Goal: Use online tool/utility: Use online tool/utility

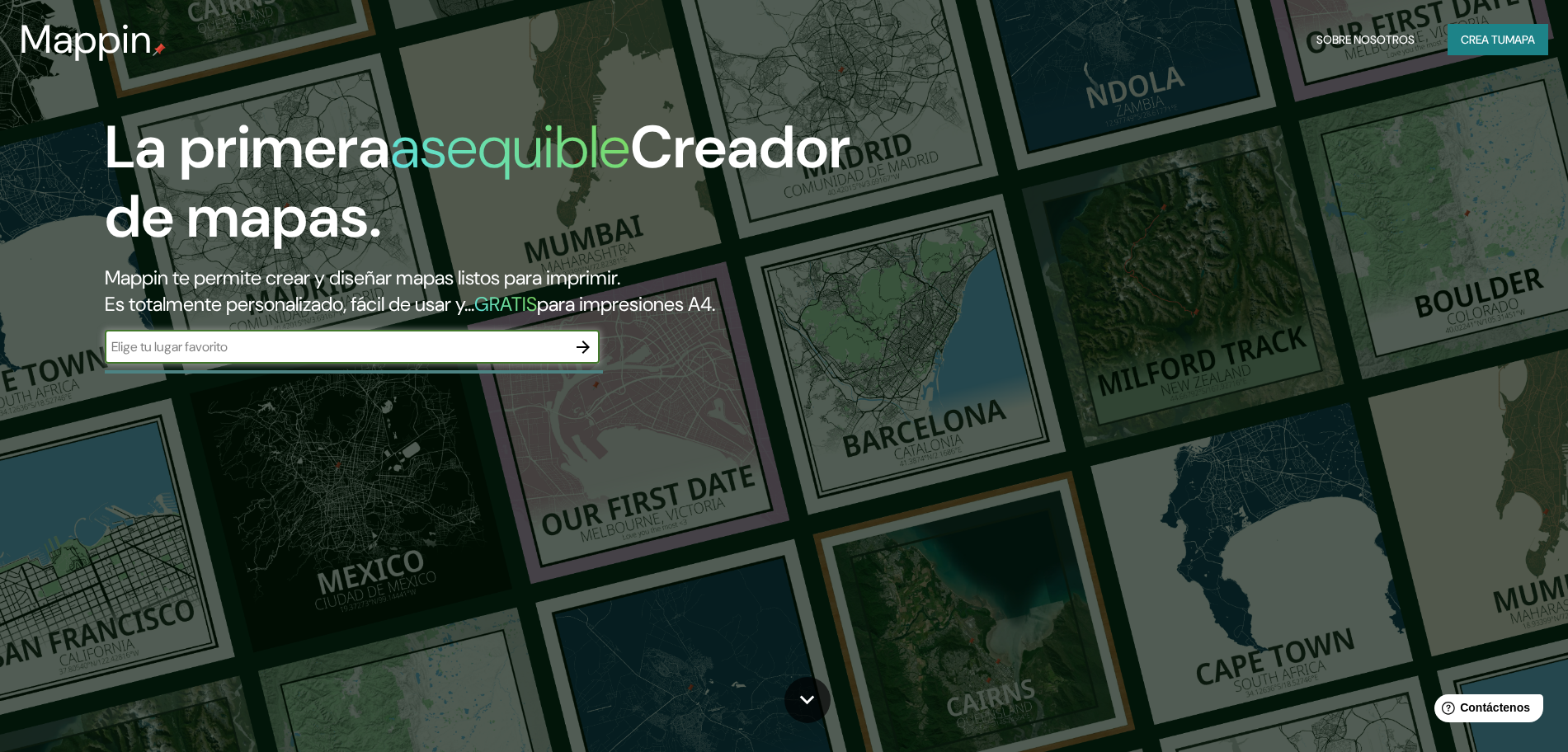
click at [252, 342] on input "text" at bounding box center [335, 347] width 462 height 19
type input "[GEOGRAPHIC_DATA]"
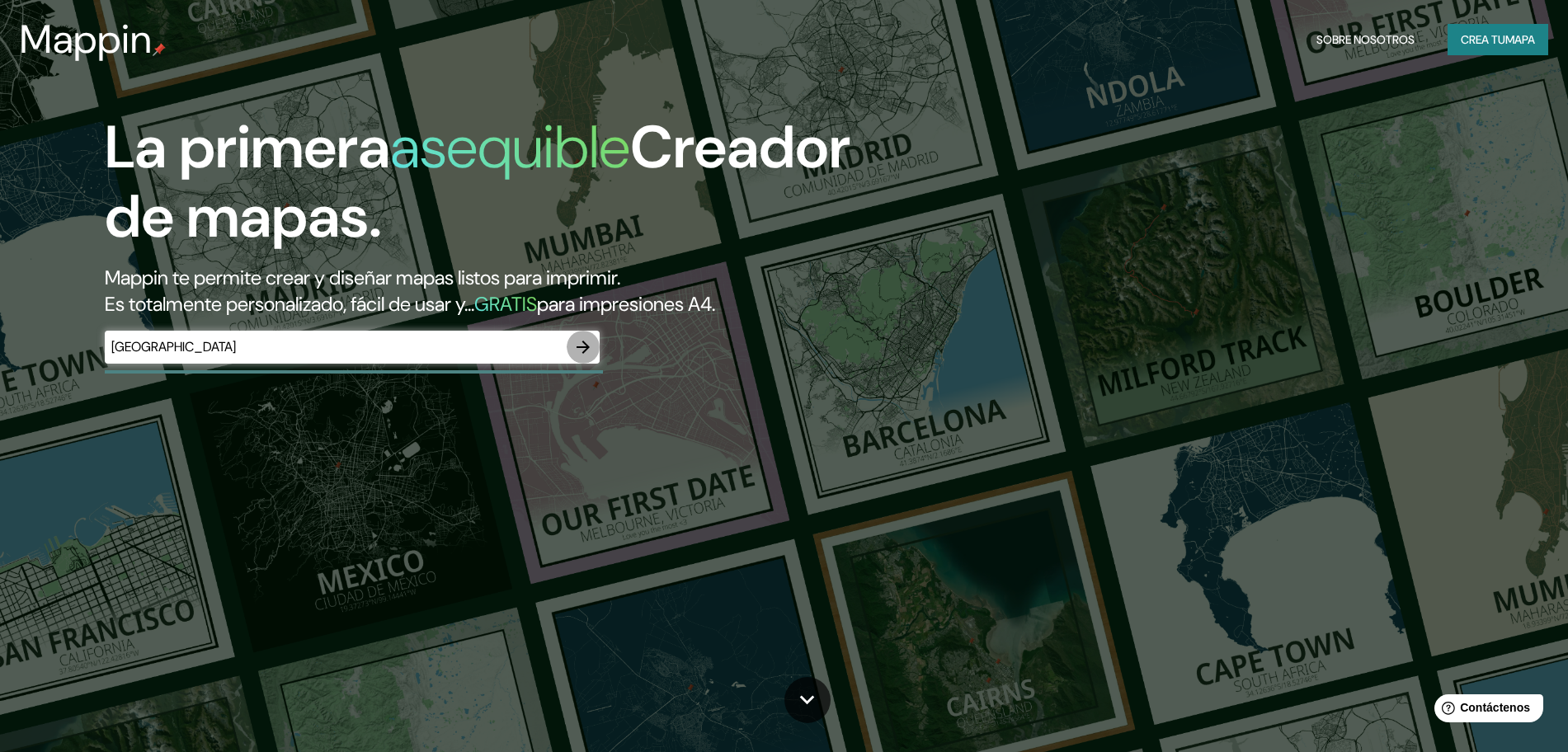
click at [595, 354] on button "button" at bounding box center [583, 347] width 33 height 33
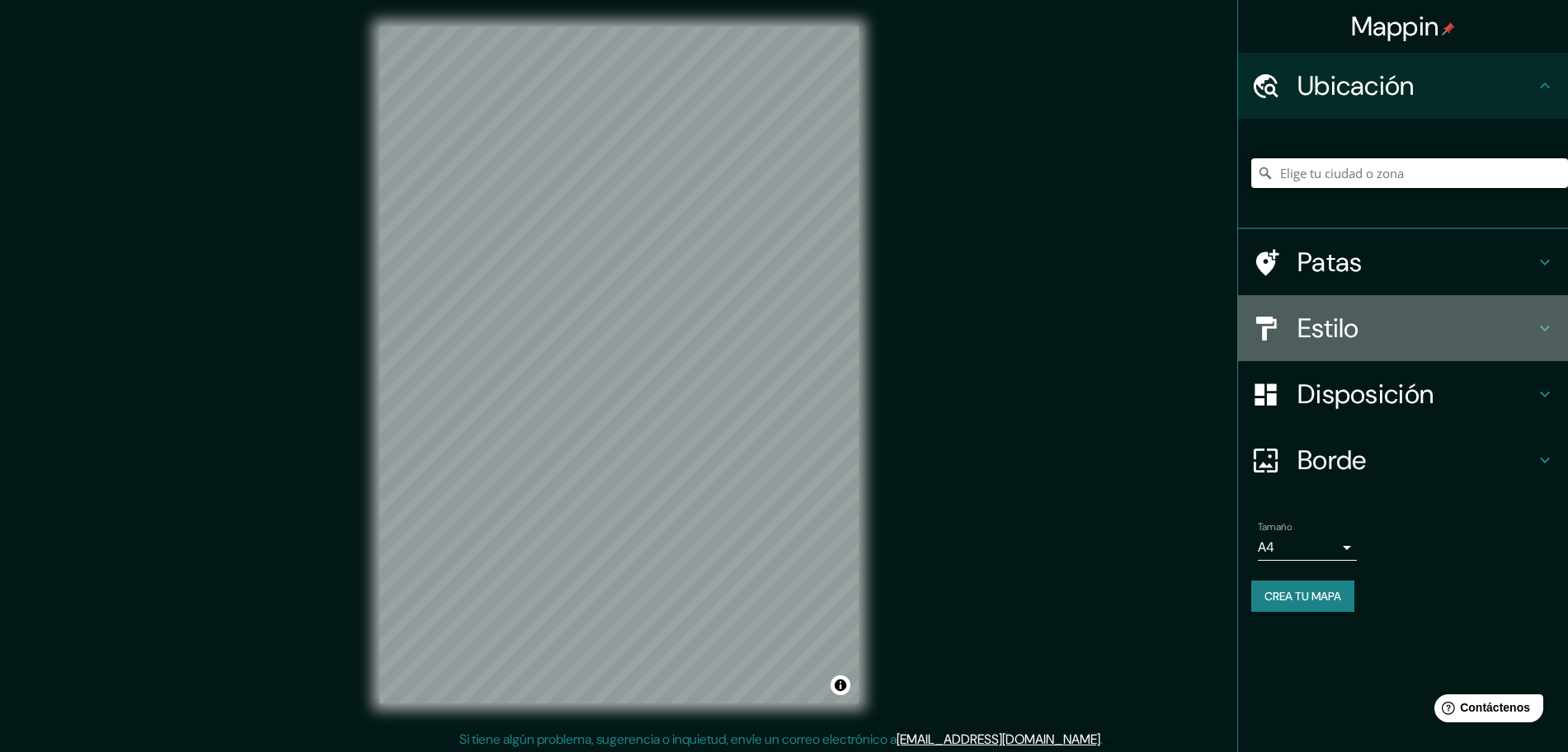
click at [1467, 340] on h4 "Estilo" at bounding box center [1416, 328] width 237 height 33
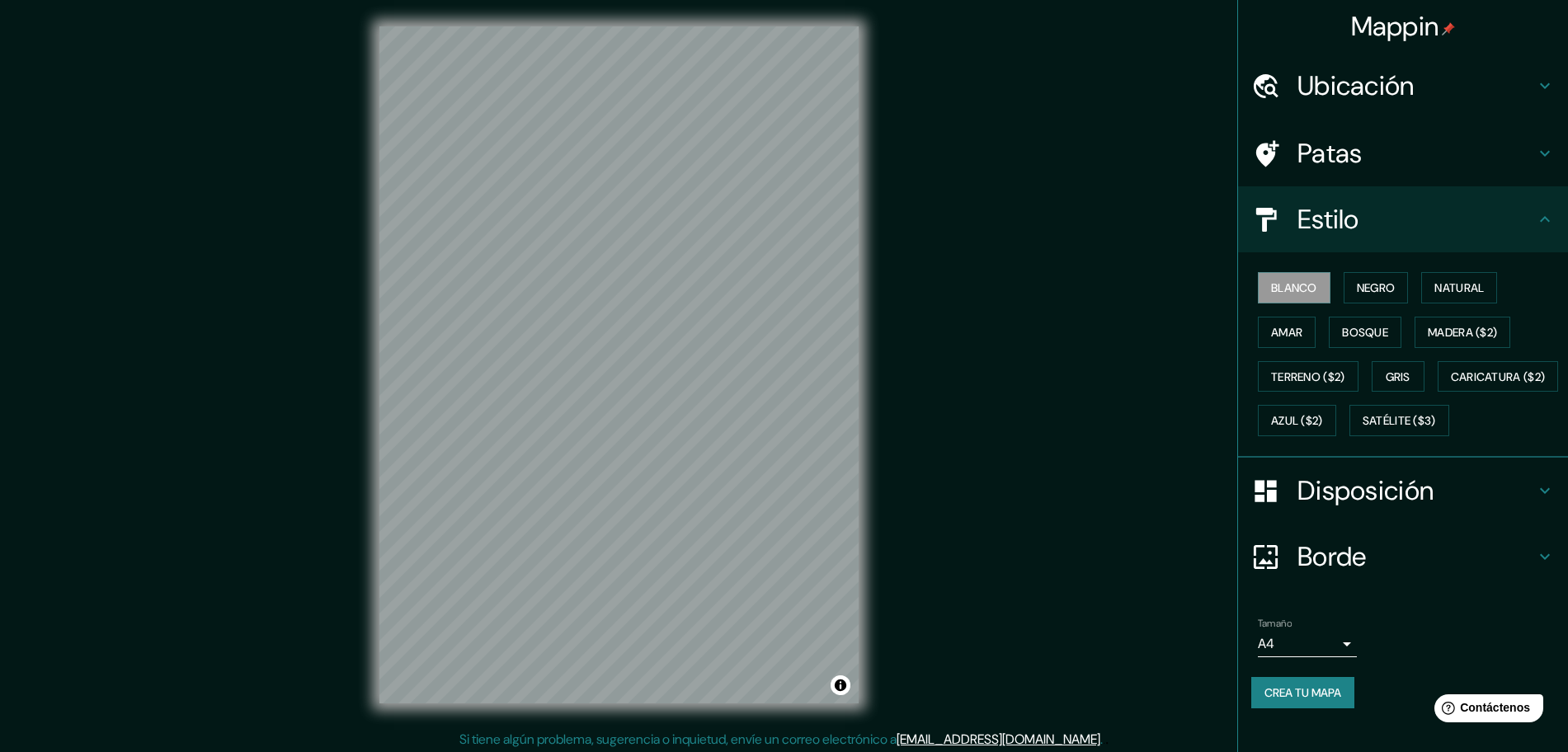
click at [1398, 252] on ul "Ubicación Patas Estilo Blanco Negro Natural [PERSON_NAME] ($2) Terreno ($2) Gri…" at bounding box center [1402, 390] width 330 height 675
click at [1400, 232] on h4 "Estilo" at bounding box center [1416, 219] width 237 height 33
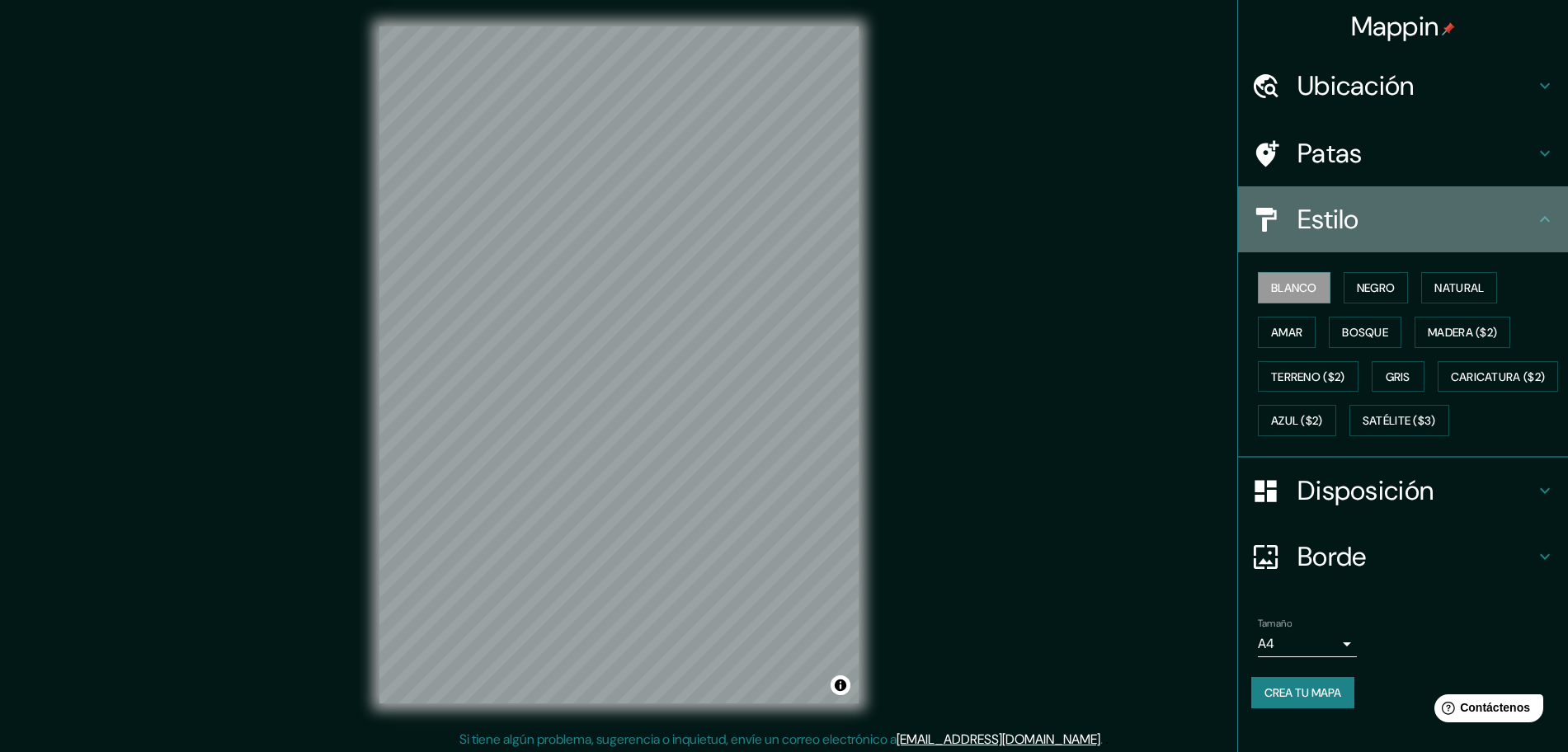
click at [1535, 211] on icon at bounding box center [1544, 219] width 20 height 20
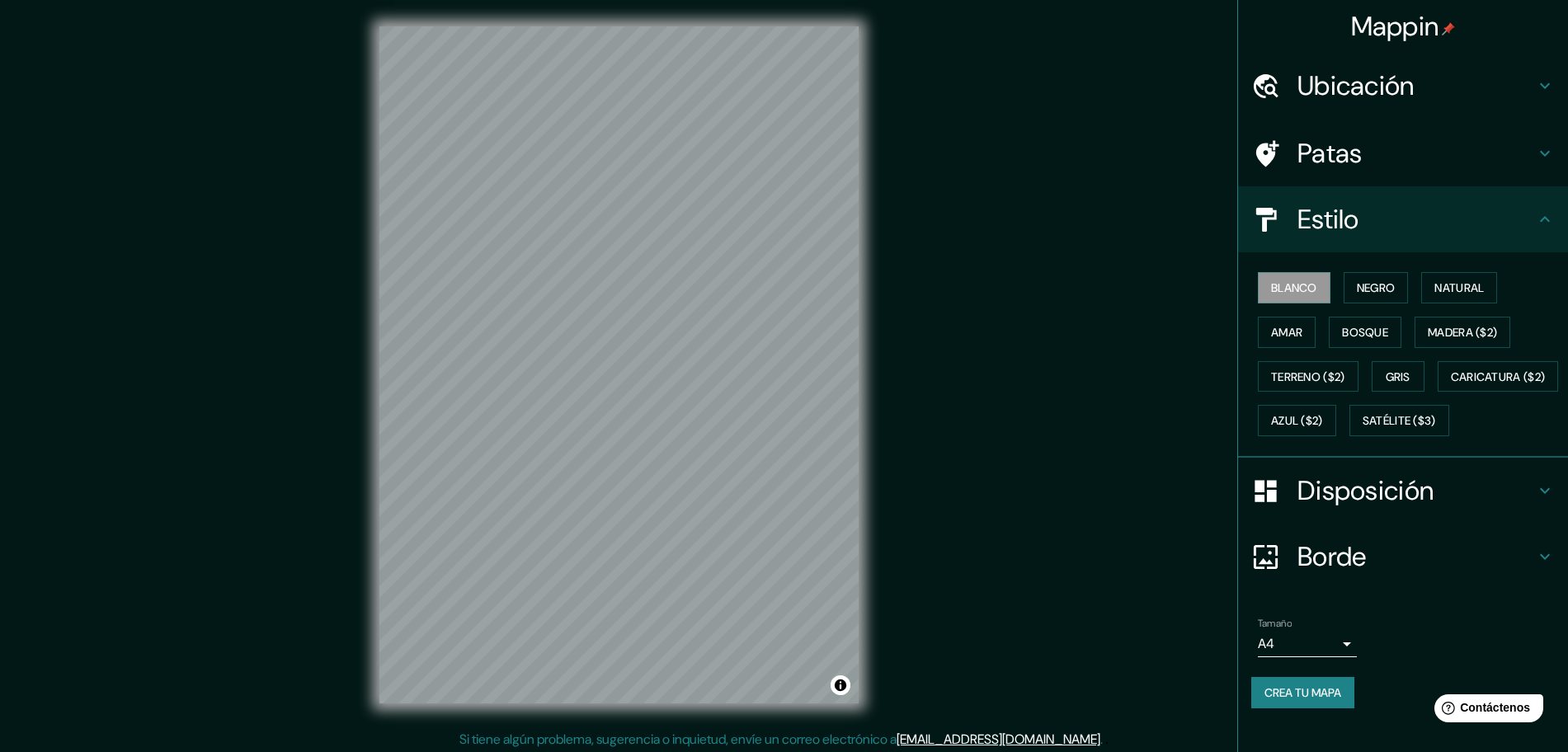
click at [1535, 216] on icon at bounding box center [1544, 219] width 20 height 20
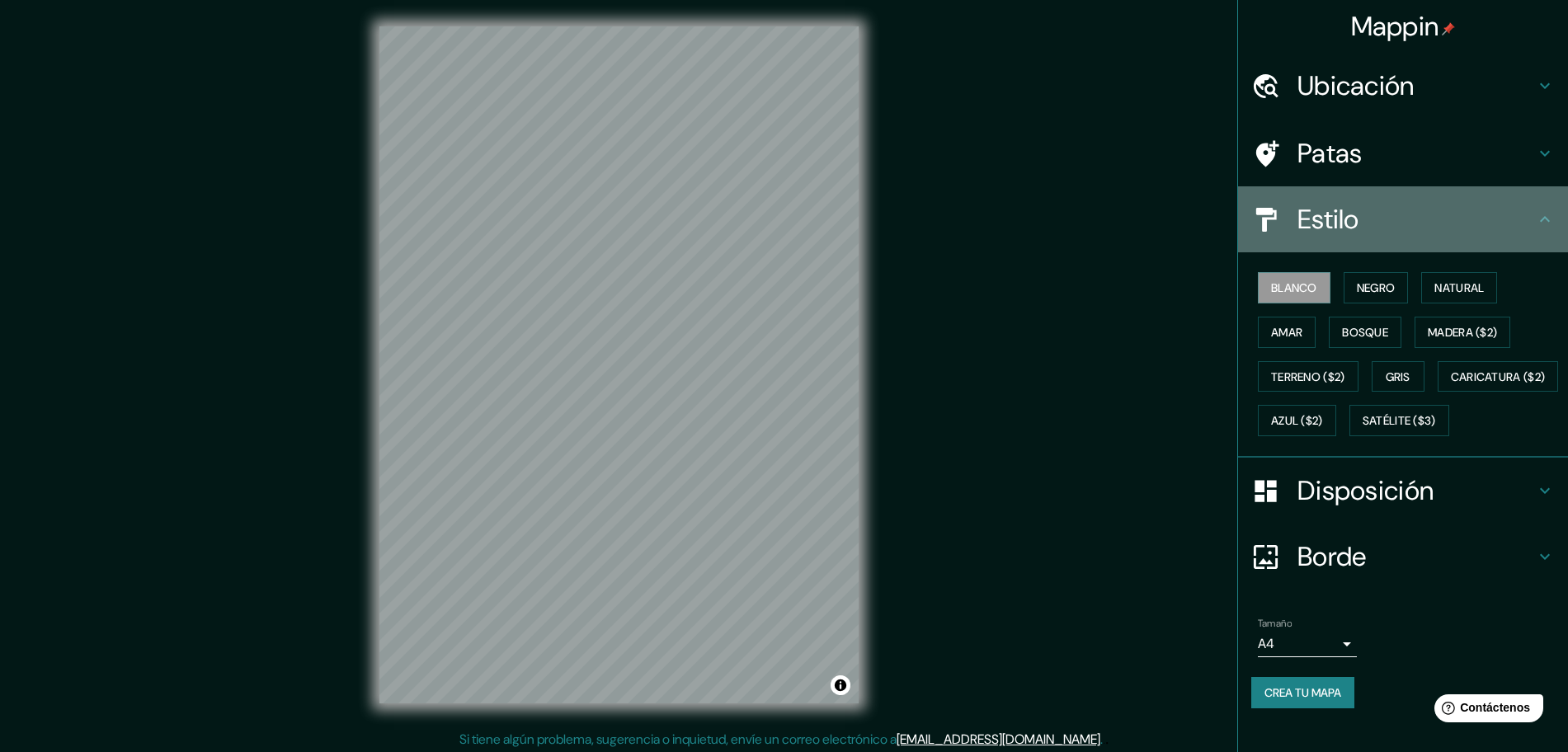
click at [1540, 218] on icon at bounding box center [1545, 219] width 10 height 6
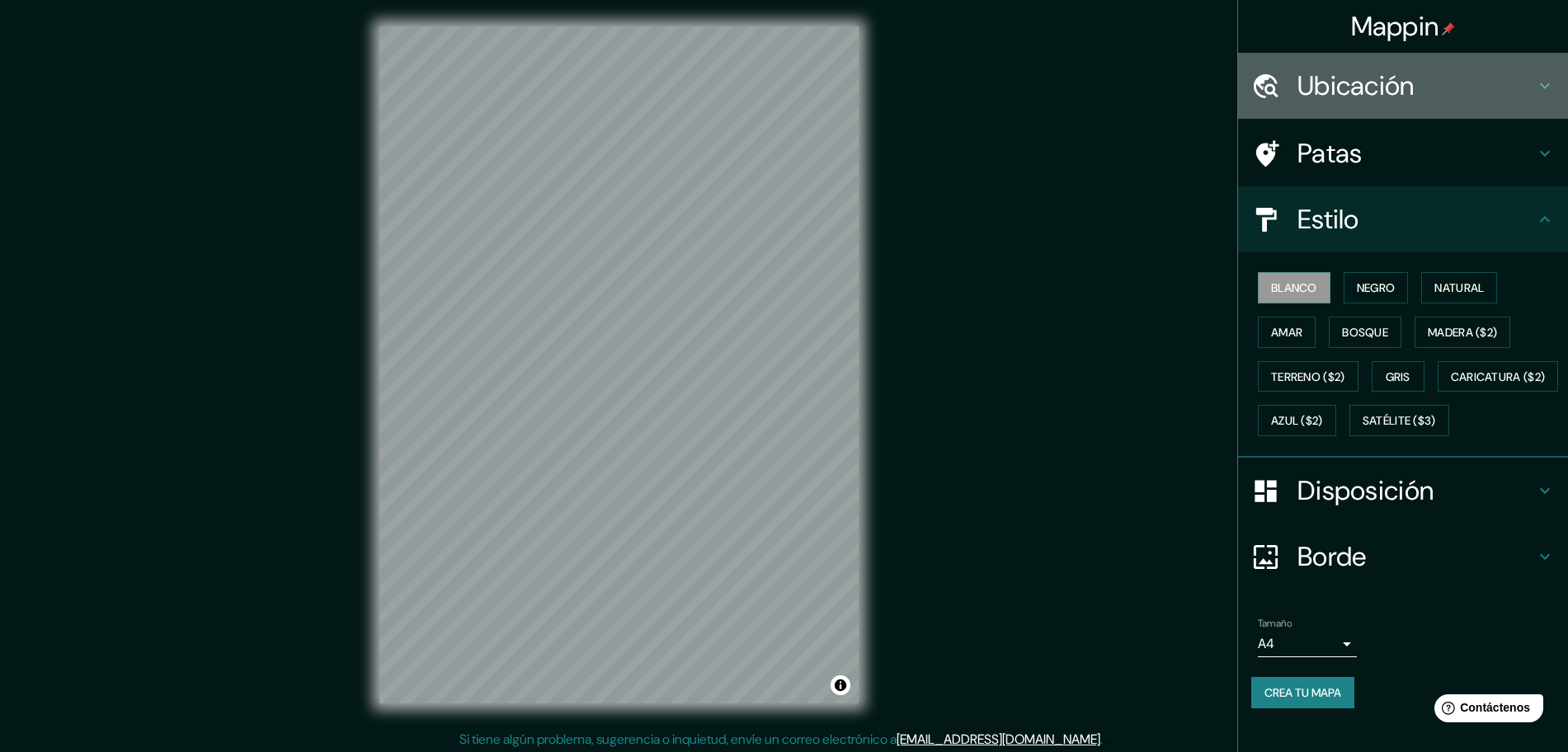
click at [1535, 89] on icon at bounding box center [1544, 85] width 20 height 20
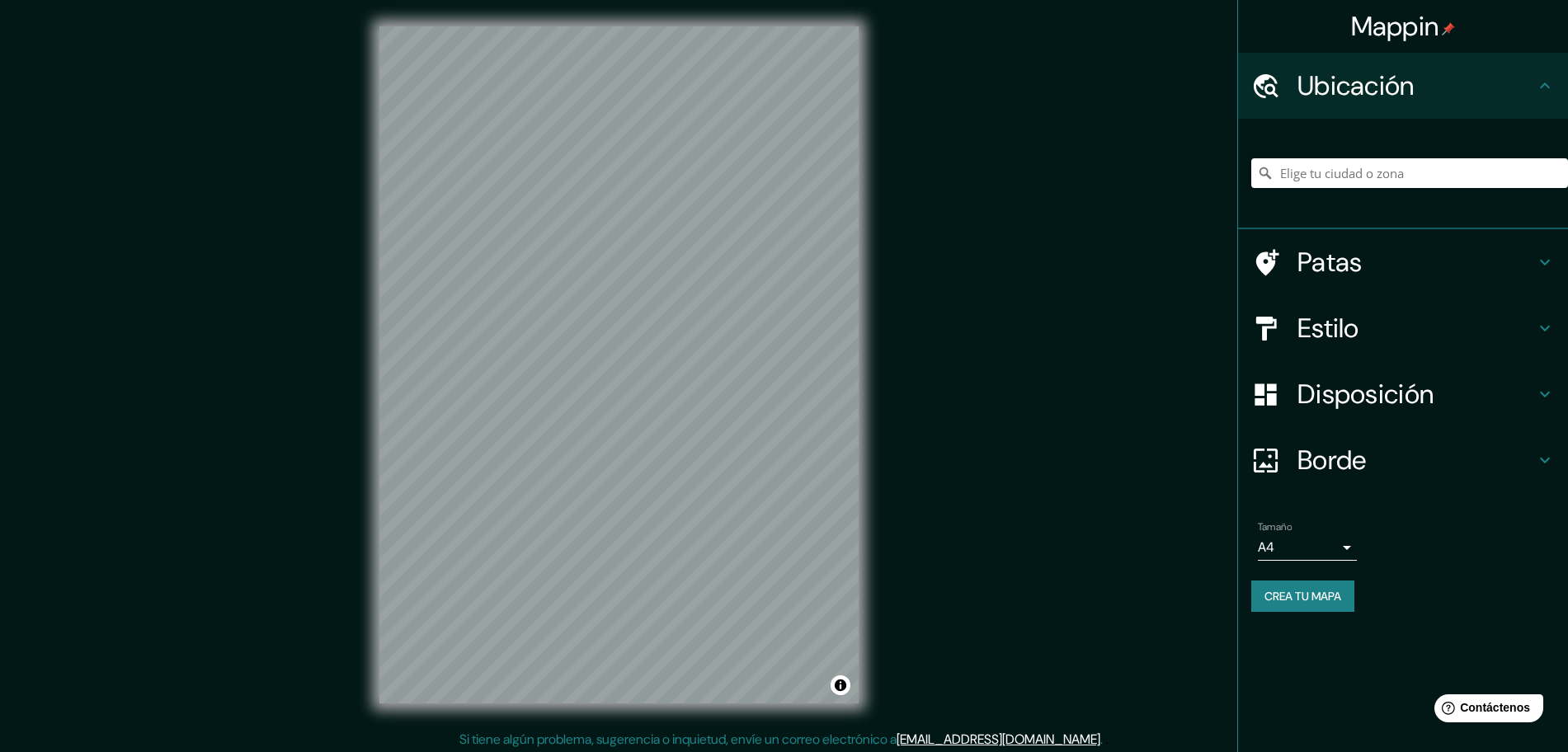
click at [1553, 255] on icon at bounding box center [1544, 262] width 20 height 20
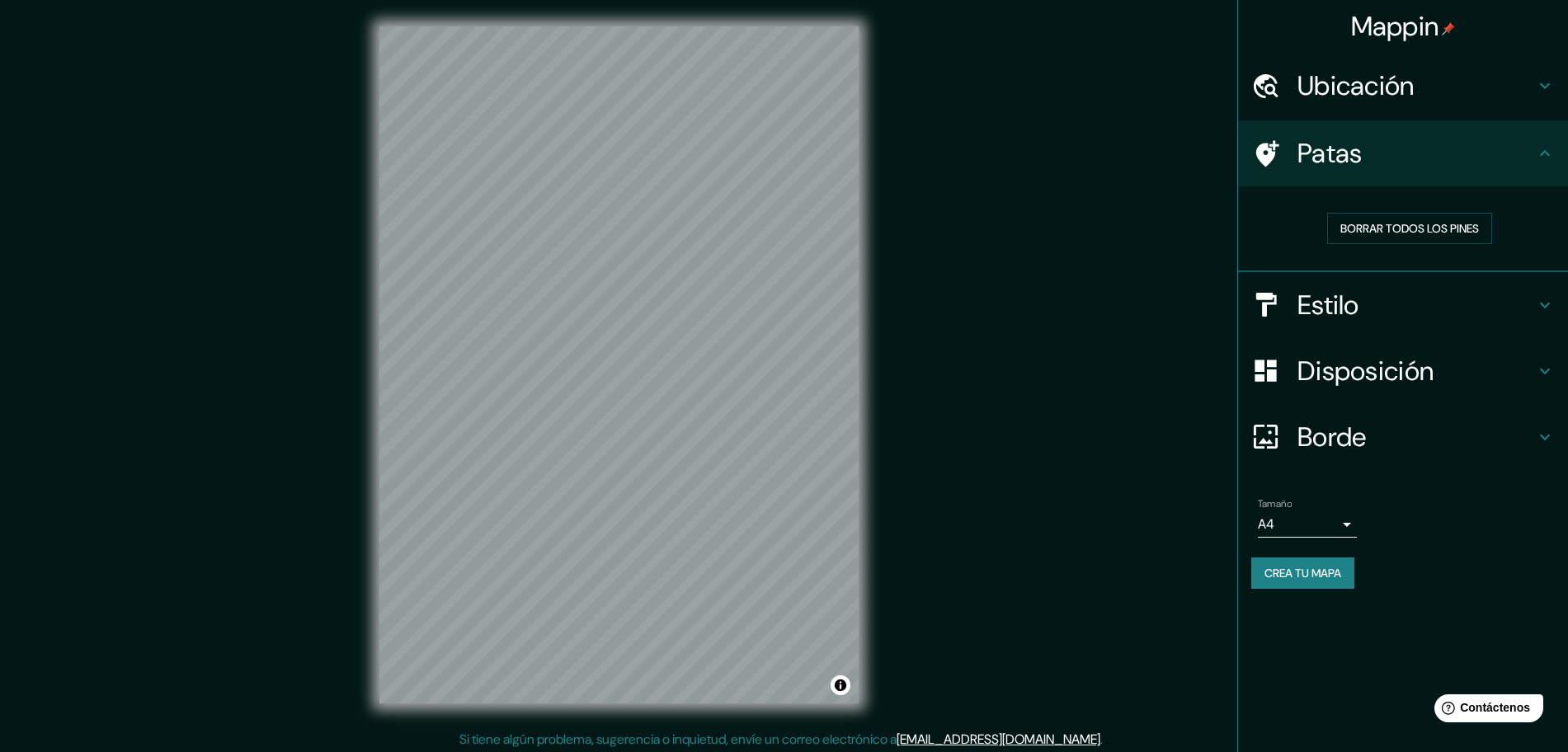
click at [1551, 372] on icon at bounding box center [1544, 371] width 20 height 20
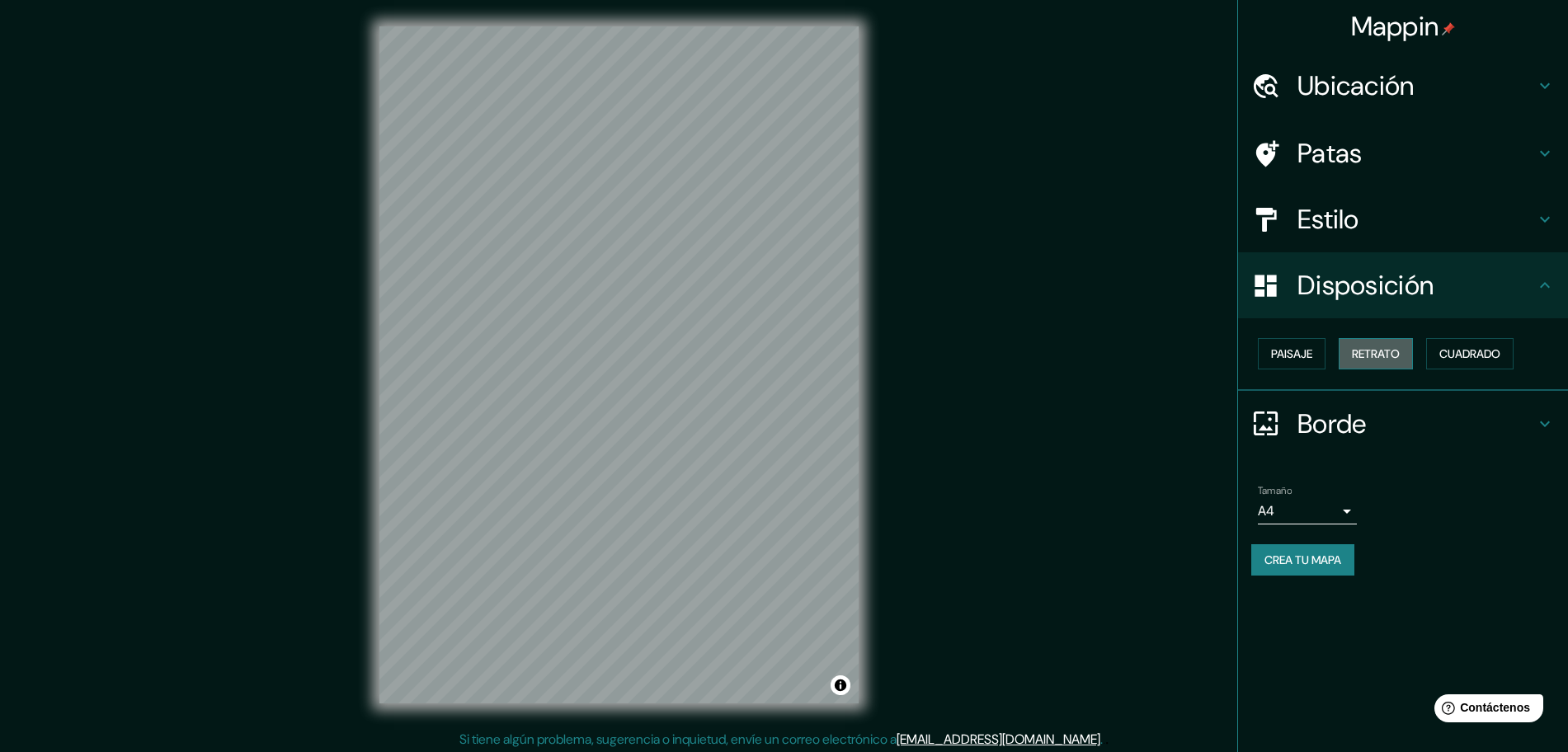
click at [1389, 359] on font "Retrato" at bounding box center [1376, 354] width 48 height 15
click at [1307, 362] on font "Paisaje" at bounding box center [1291, 354] width 41 height 21
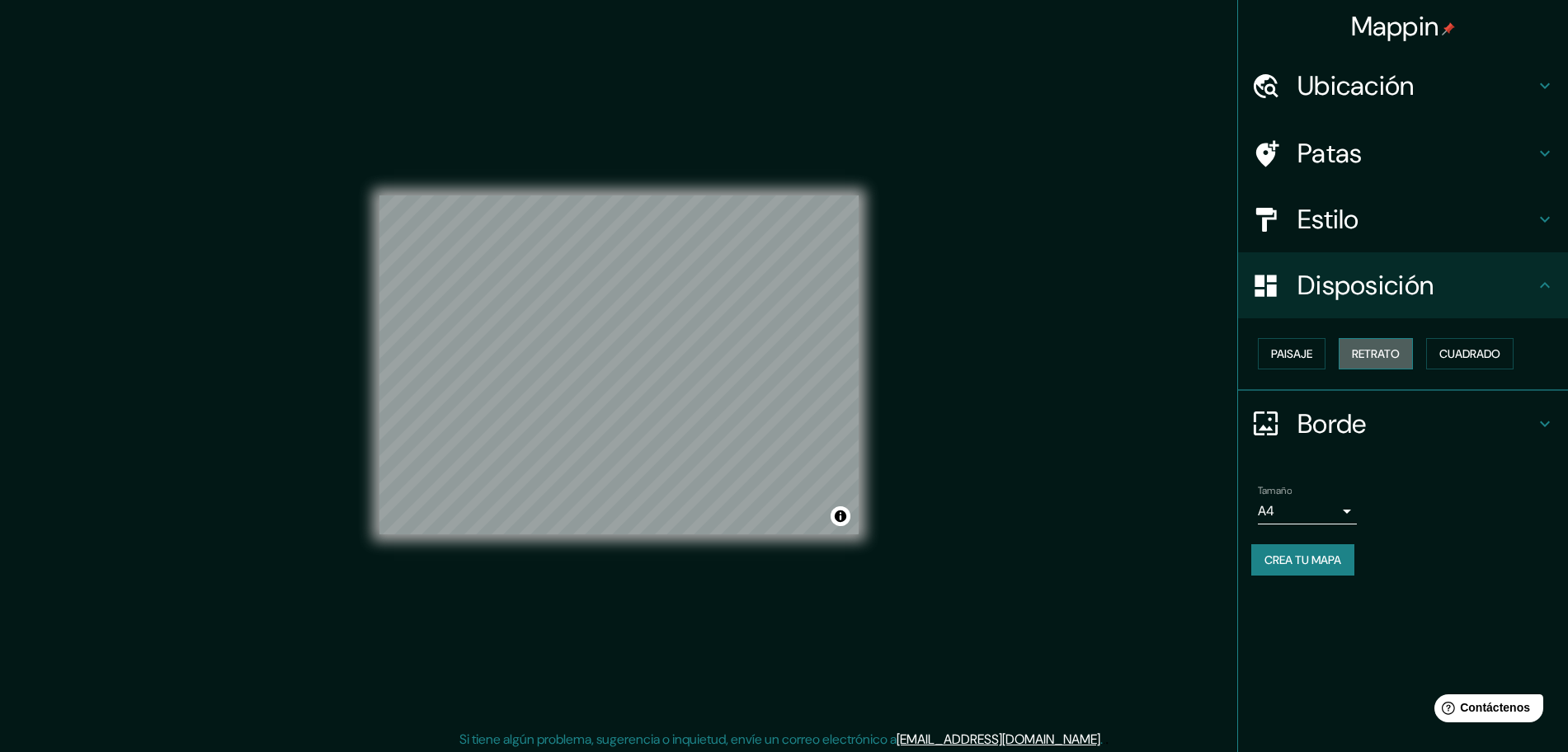
click at [1383, 356] on font "Retrato" at bounding box center [1376, 354] width 48 height 15
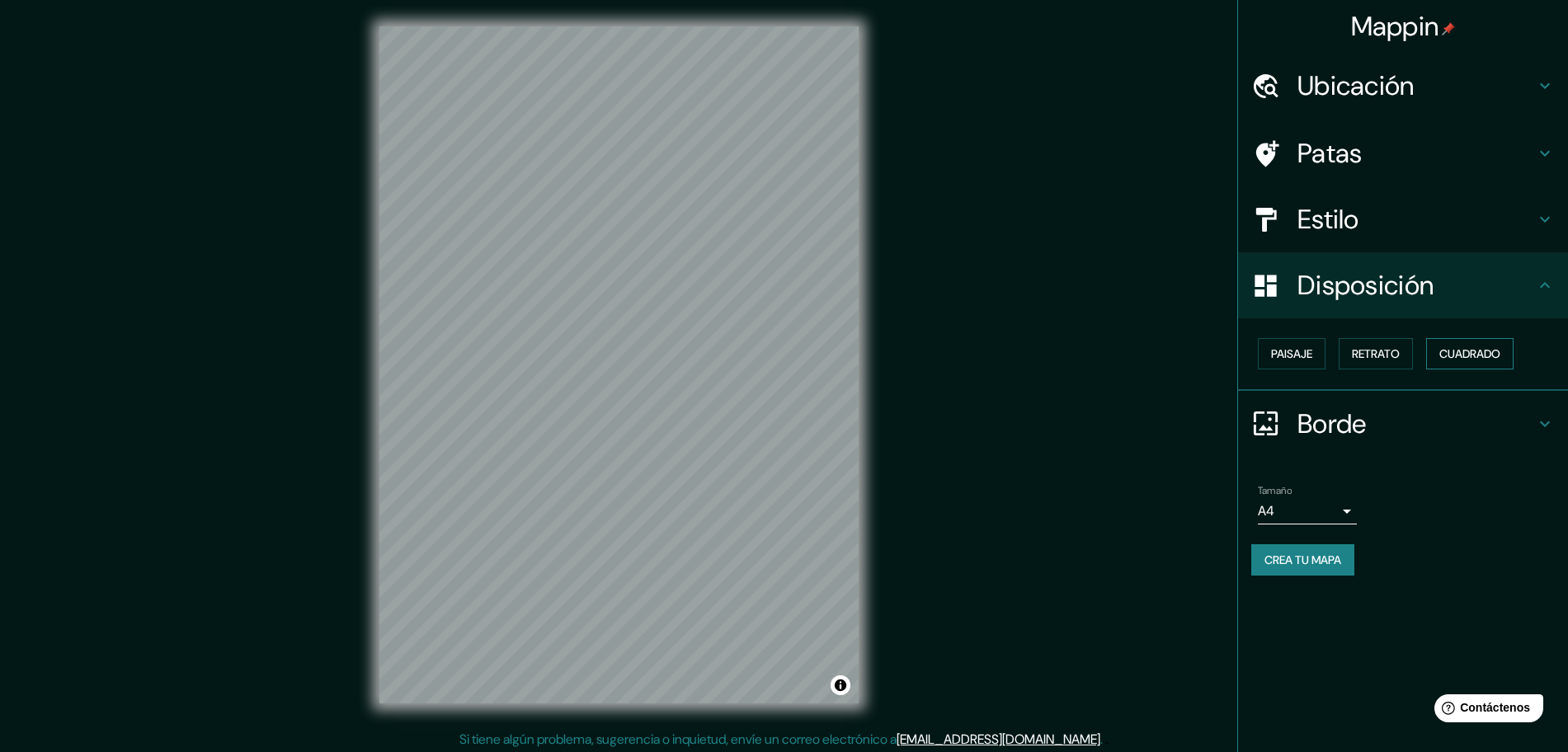
click at [1472, 358] on font "Cuadrado" at bounding box center [1469, 354] width 61 height 15
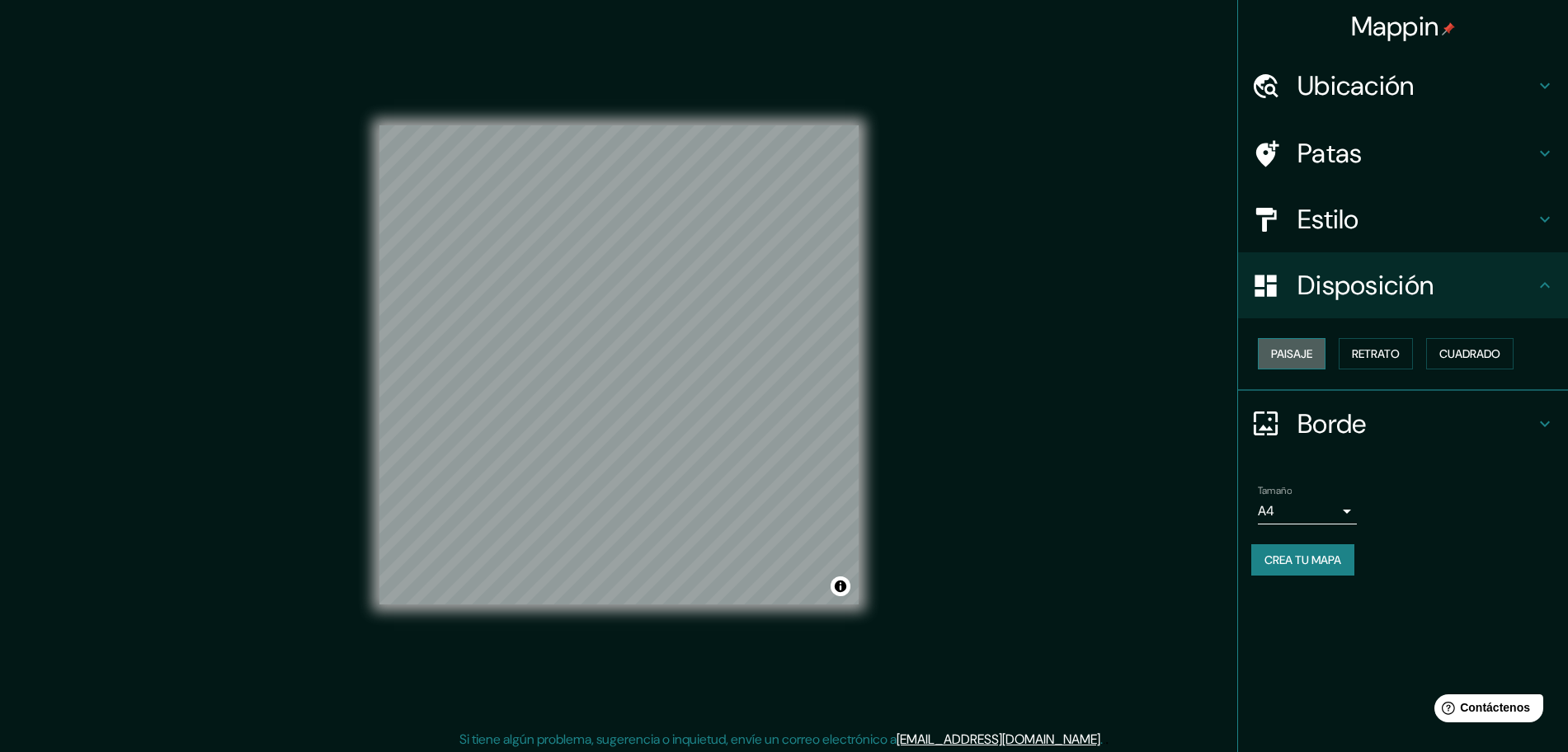
click at [1307, 349] on font "Paisaje" at bounding box center [1291, 354] width 41 height 15
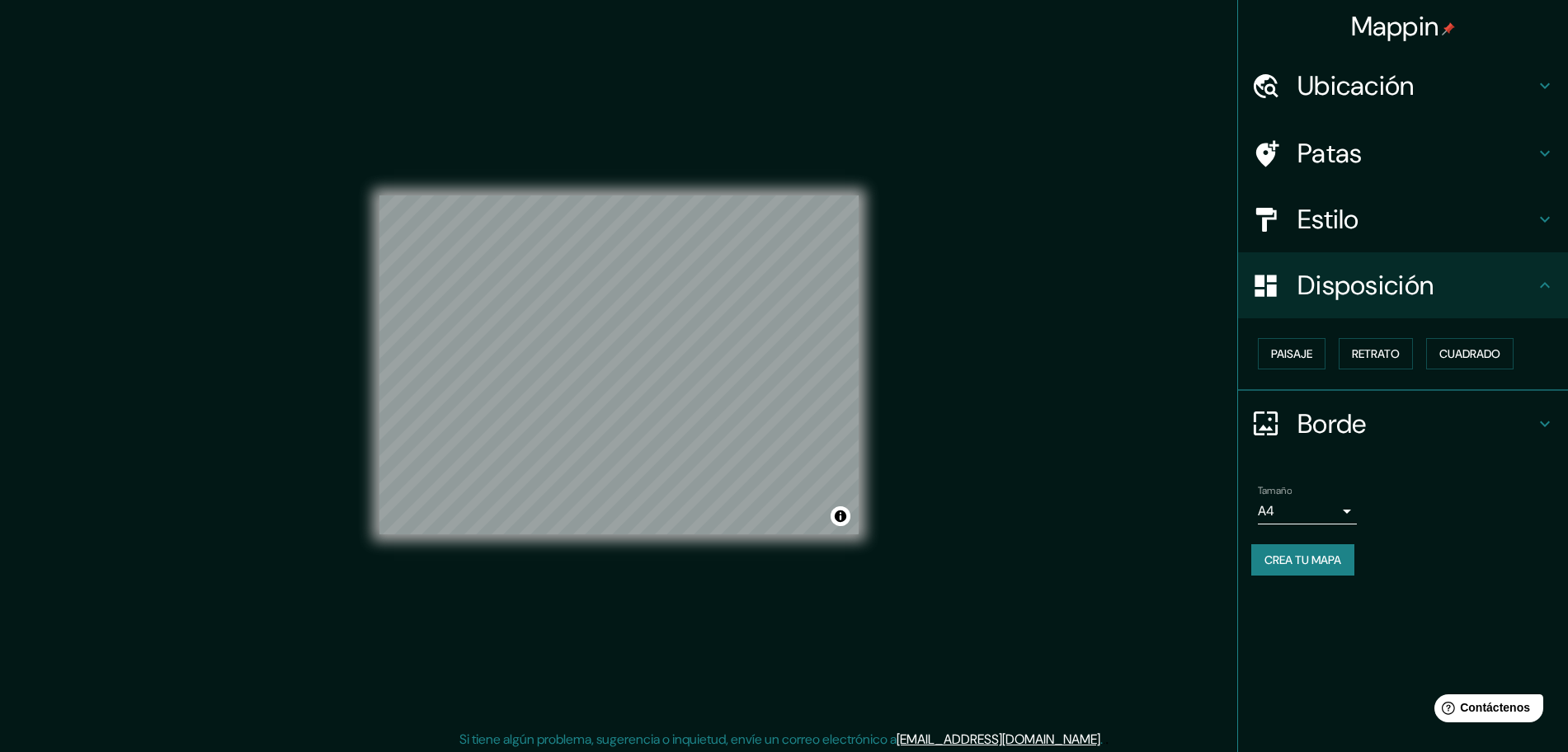
click at [1020, 367] on div "Mappin Ubicación Patas Estilo Disposición Paisaje Retrato Cuadrado Borde Elige …" at bounding box center [784, 378] width 1568 height 757
click at [864, 298] on div "© Mapbox © OpenStreetMap Improve this map" at bounding box center [619, 365] width 532 height 730
drag, startPoint x: 379, startPoint y: 350, endPoint x: 894, endPoint y: 381, distance: 515.9
click at [900, 381] on div "Mappin Ubicación Patas Estilo Disposición Paisaje Retrato Cuadrado Borde Elige …" at bounding box center [784, 378] width 1568 height 757
click at [1099, 405] on div "Mappin Ubicación Patas Estilo Disposición Paisaje Retrato Cuadrado Borde Elige …" at bounding box center [784, 378] width 1568 height 757
